Goal: Find contact information: Obtain details needed to contact an individual or organization

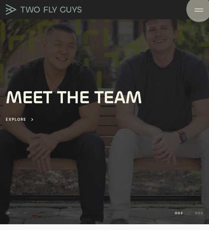
click at [199, 10] on div at bounding box center [198, 10] width 9 height 6
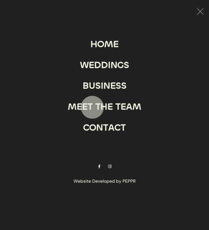
click at [92, 107] on div "M E E T T H E T E A M" at bounding box center [104, 107] width 73 height 16
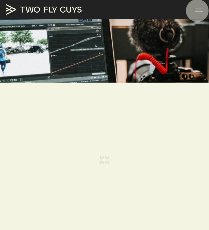
click at [197, 11] on div at bounding box center [198, 10] width 9 height 6
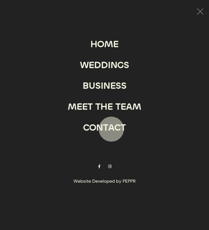
click at [111, 127] on div "A" at bounding box center [111, 127] width 6 height 16
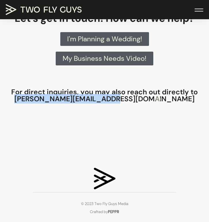
drag, startPoint x: 56, startPoint y: 100, endPoint x: 156, endPoint y: 99, distance: 100.0
click at [156, 99] on h4 "For direct inquiries, you may also reach out directly to ross@twoflyguysmedia.c…" at bounding box center [104, 96] width 203 height 14
copy h4 "ross@twoflyguysmedia.com"
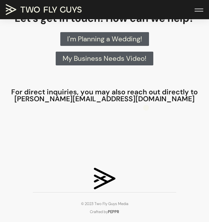
click at [146, 119] on div at bounding box center [104, 135] width 203 height 54
